Goal: Task Accomplishment & Management: Use online tool/utility

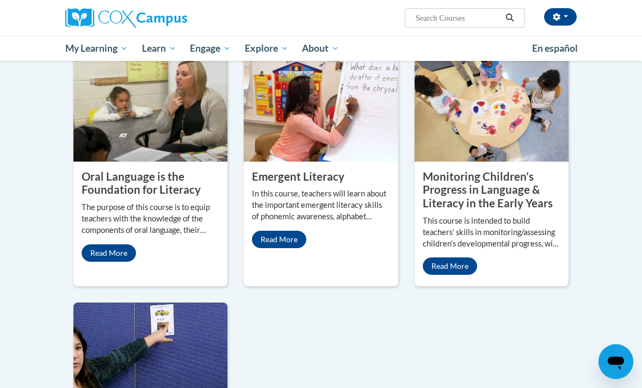
scroll to position [986, 0]
click at [115, 262] on link "Read More" at bounding box center [109, 252] width 54 height 17
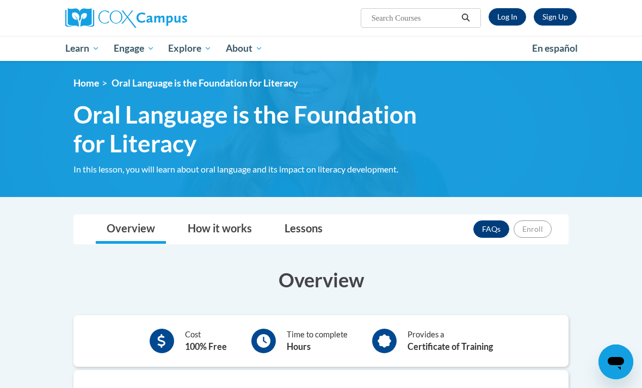
click at [493, 232] on link "FAQs" at bounding box center [491, 228] width 36 height 17
click at [145, 11] on img at bounding box center [126, 18] width 122 height 20
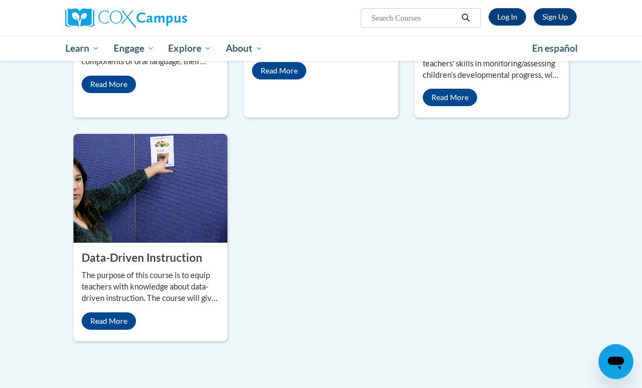
scroll to position [612, 0]
click at [464, 106] on link "Read More" at bounding box center [450, 97] width 54 height 17
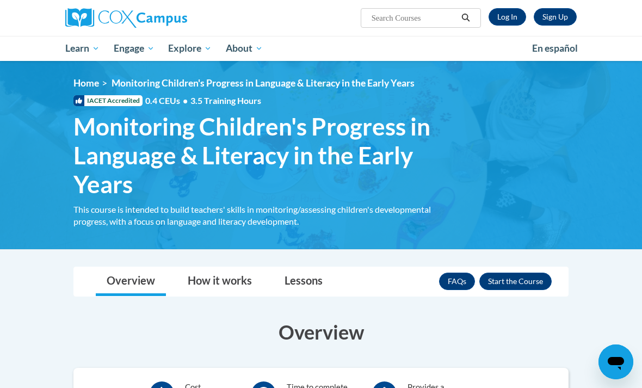
click at [496, 25] on link "Log In" at bounding box center [507, 16] width 38 height 17
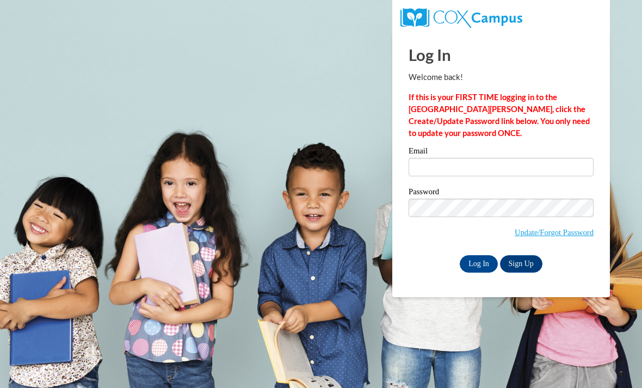
click at [457, 164] on input "Email" at bounding box center [500, 167] width 185 height 18
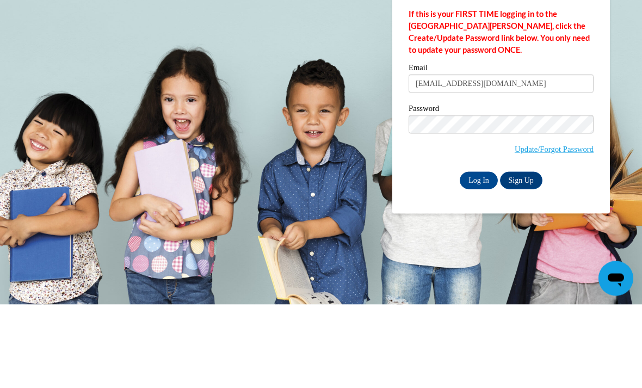
type input "verheyenmichaela@gmail.com"
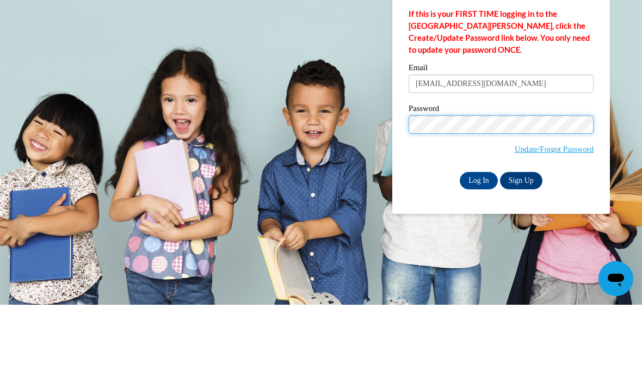
click at [479, 255] on input "Log In" at bounding box center [479, 263] width 38 height 17
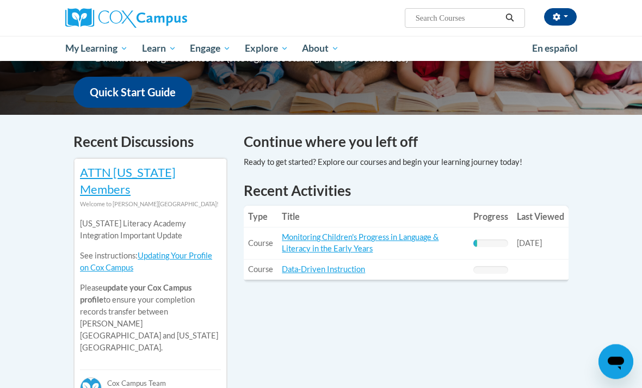
scroll to position [277, 0]
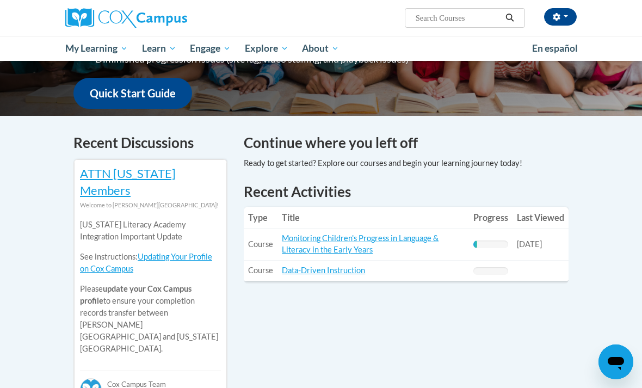
click at [375, 240] on link "Monitoring Children's Progress in Language & Literacy in the Early Years" at bounding box center [360, 243] width 157 height 21
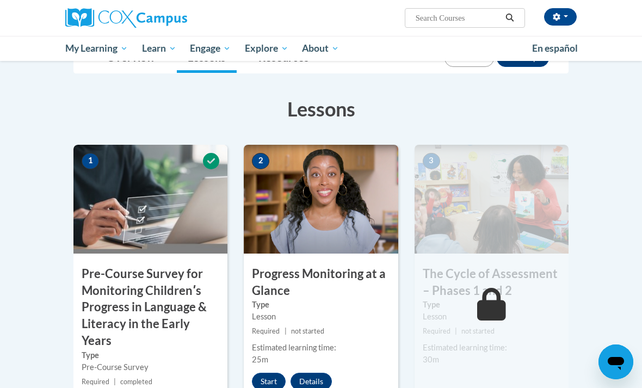
scroll to position [194, 0]
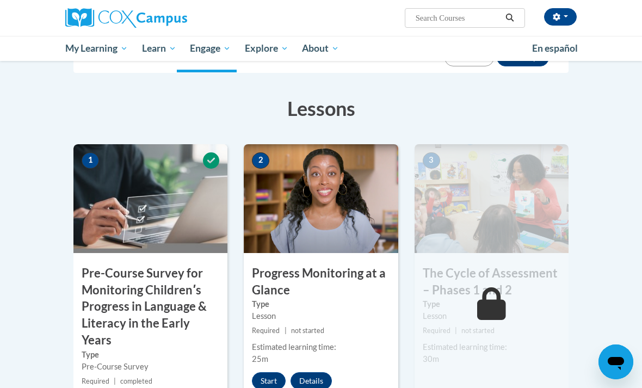
click at [344, 246] on img at bounding box center [321, 198] width 154 height 109
click at [355, 229] on img at bounding box center [321, 198] width 154 height 109
click at [351, 201] on img at bounding box center [321, 198] width 154 height 109
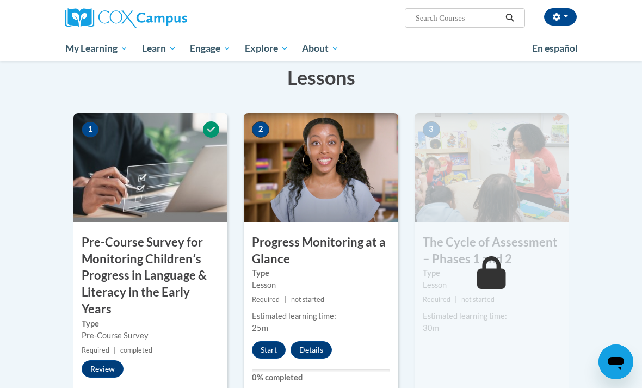
scroll to position [194, 0]
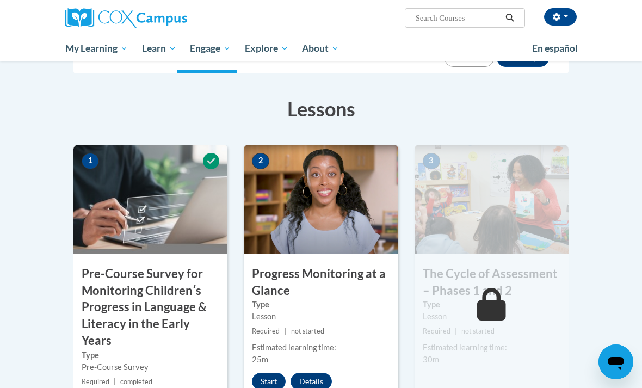
click at [269, 380] on button "Start" at bounding box center [269, 381] width 34 height 17
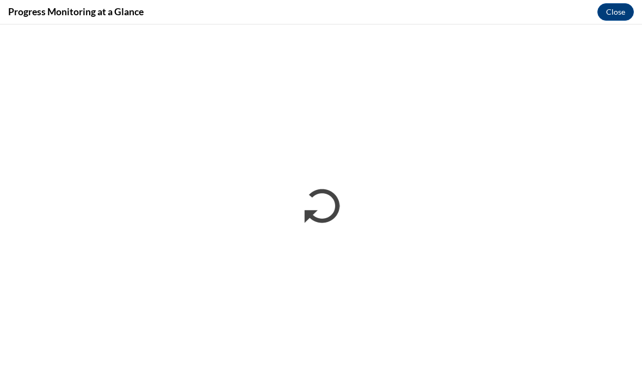
scroll to position [0, 0]
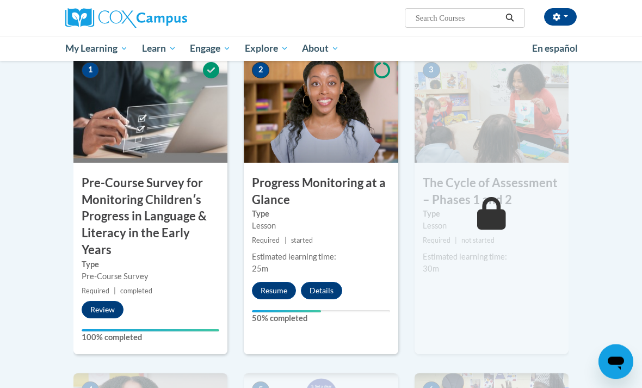
click at [274, 290] on button "Resume" at bounding box center [274, 290] width 44 height 17
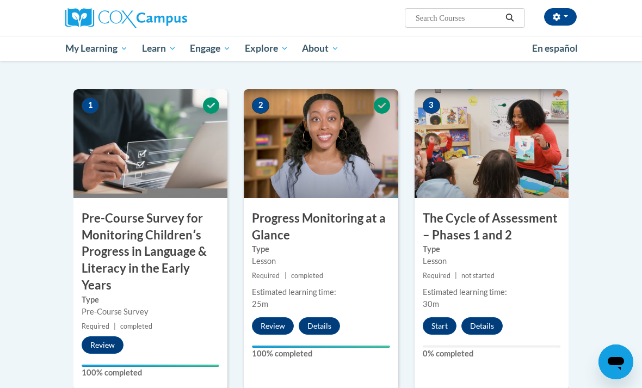
scroll to position [240, 0]
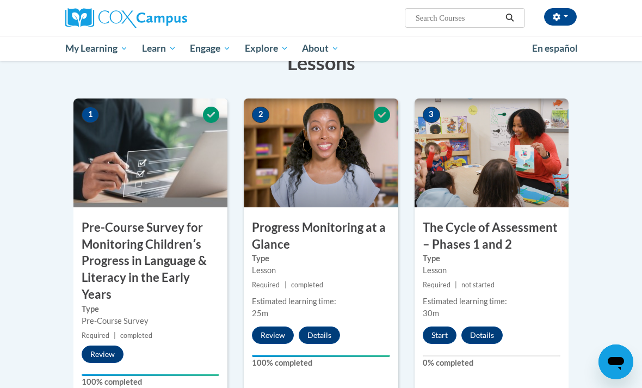
click at [443, 339] on button "Start" at bounding box center [440, 334] width 34 height 17
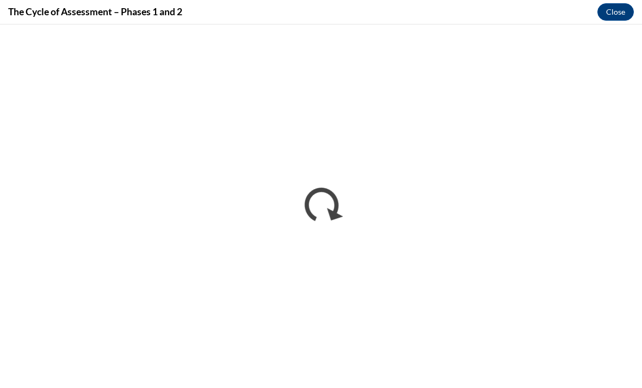
scroll to position [0, 0]
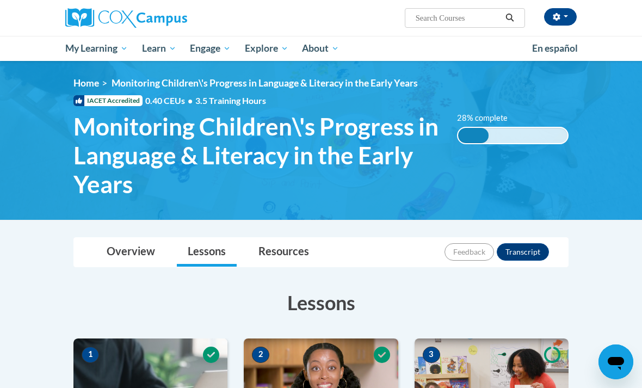
click at [568, 19] on button "button" at bounding box center [560, 16] width 33 height 17
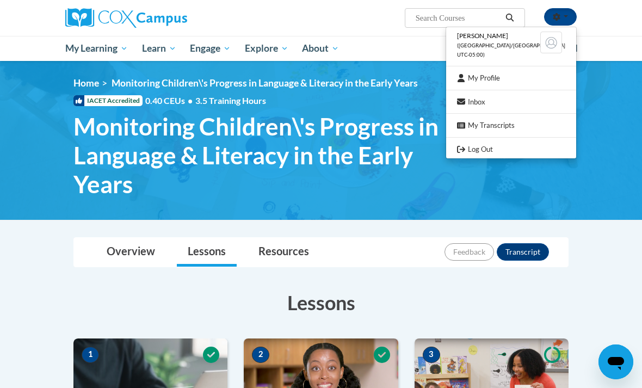
click at [504, 146] on link "Log Out" at bounding box center [511, 150] width 130 height 14
